Goal: Find specific page/section: Find specific page/section

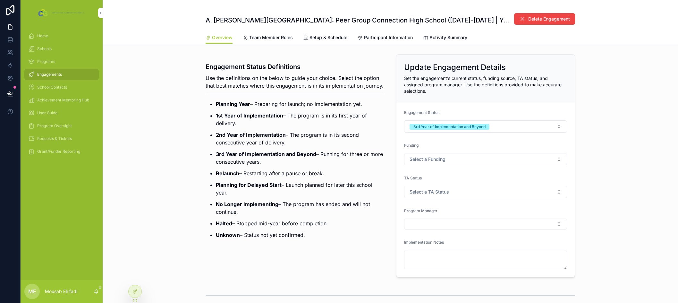
scroll to position [610, 0]
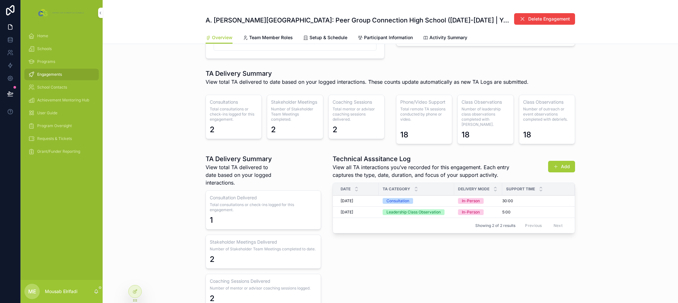
drag, startPoint x: 54, startPoint y: 125, endPoint x: 54, endPoint y: 122, distance: 3.5
click at [54, 125] on span "Program Oversight" at bounding box center [54, 125] width 35 height 5
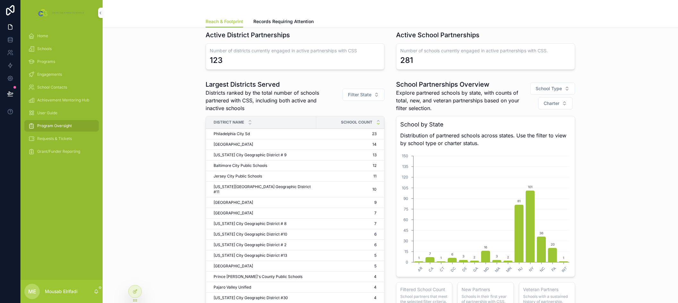
scroll to position [64, 0]
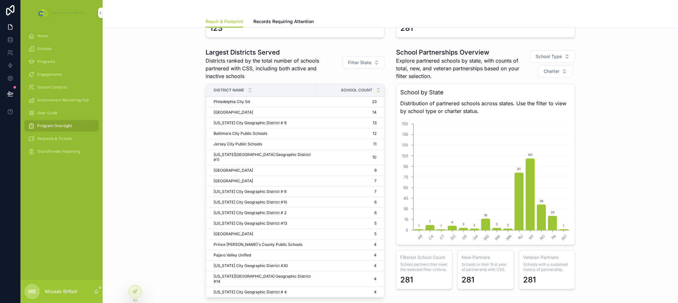
click at [244, 102] on span "Philadelphia City Sd" at bounding box center [232, 101] width 36 height 5
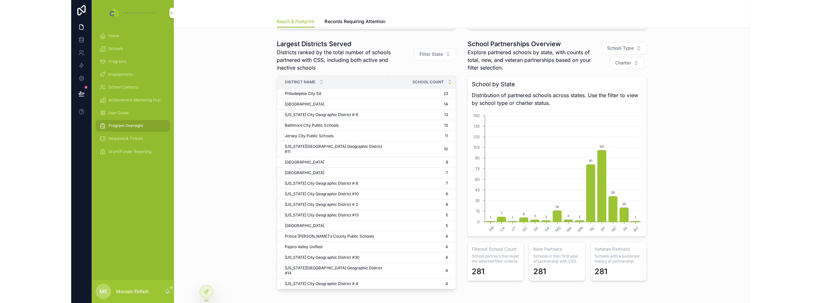
scroll to position [96, 0]
